Goal: Navigation & Orientation: Find specific page/section

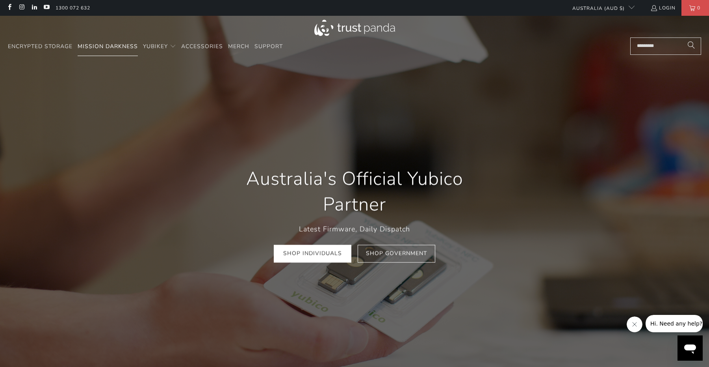
click at [95, 48] on span "Mission Darkness" at bounding box center [108, 46] width 60 height 7
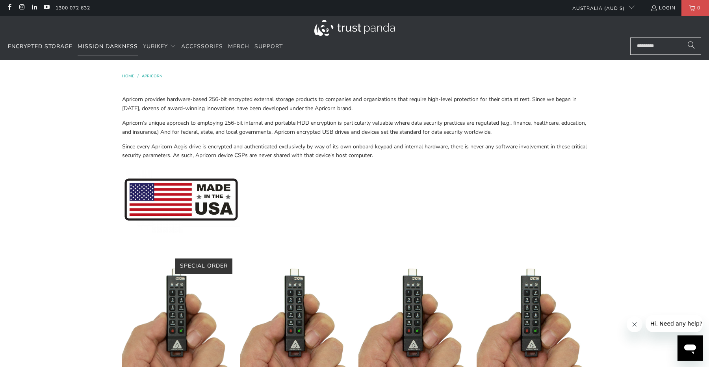
scroll to position [0, 0]
click at [104, 46] on span "Mission Darkness" at bounding box center [108, 46] width 60 height 7
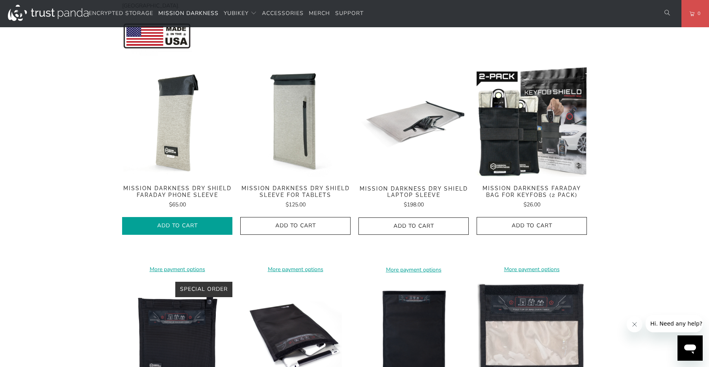
scroll to position [370, 0]
